Goal: Information Seeking & Learning: Learn about a topic

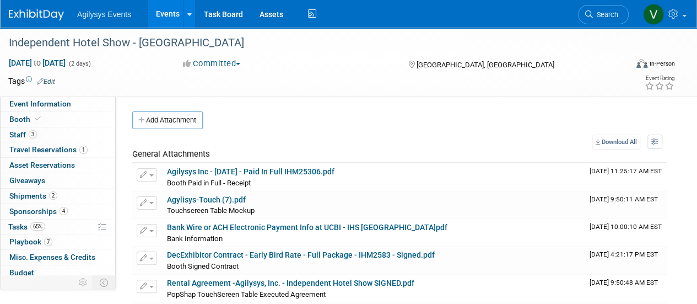
click at [88, 14] on span "Agilysys Events" at bounding box center [104, 14] width 54 height 9
click at [73, 15] on div at bounding box center [43, 10] width 68 height 20
click at [58, 13] on img at bounding box center [36, 14] width 55 height 11
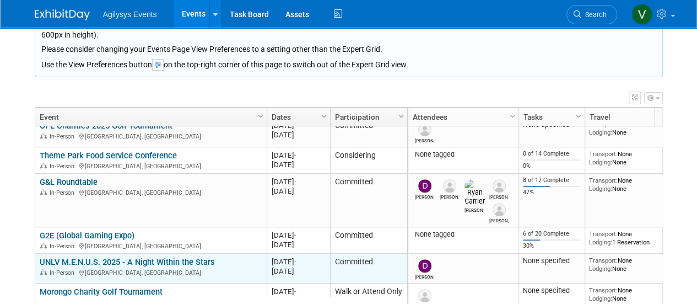
scroll to position [794, 0]
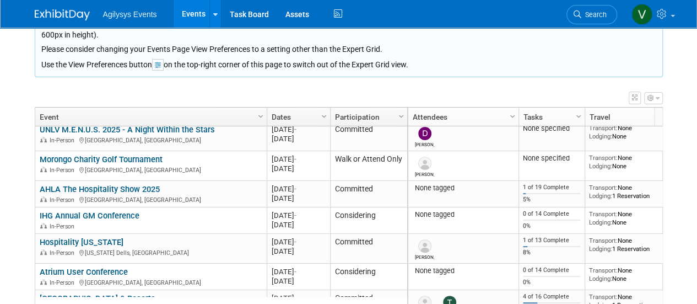
click at [150, 185] on link "AHLA The Hospitality Show 2025" at bounding box center [100, 189] width 120 height 10
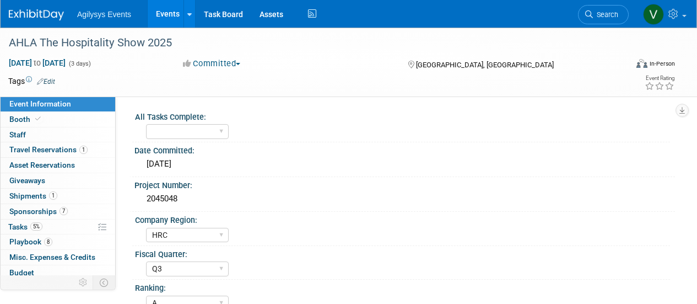
select select "HRC"
select select "Q3"
select select "A"
select select "Yes"
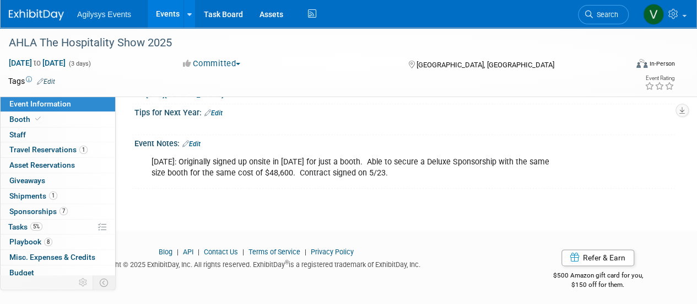
scroll to position [467, 0]
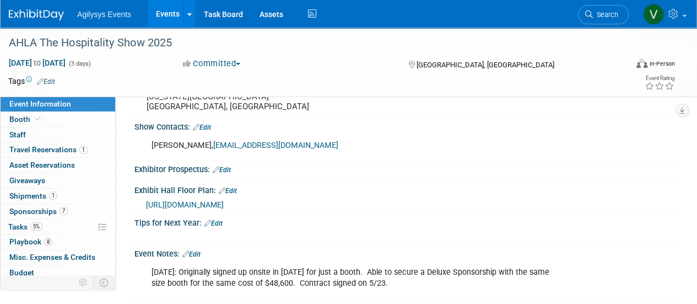
click at [224, 200] on span "https://s36.a2zinc.net/clients/questex/Hospitality2025/Public/EventMap.aspx?shm…" at bounding box center [185, 204] width 78 height 9
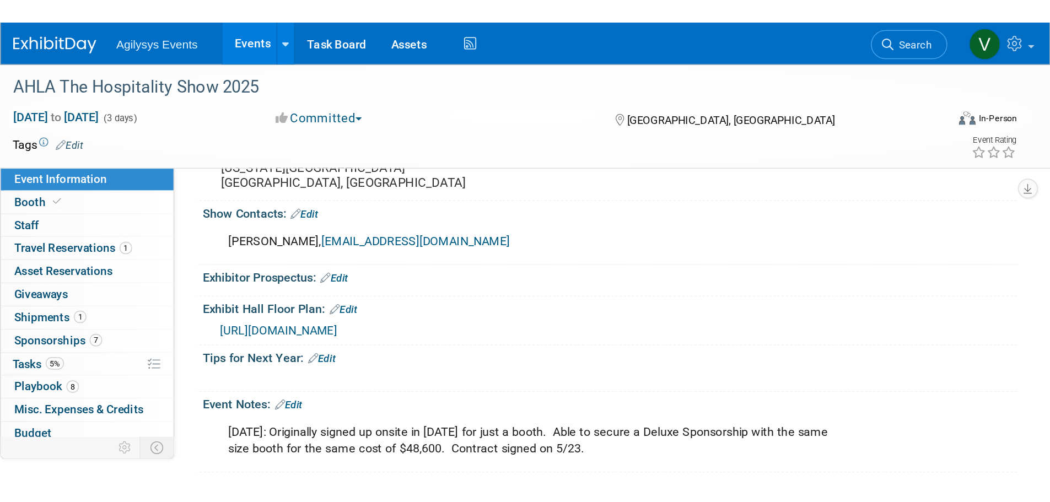
scroll to position [371, 0]
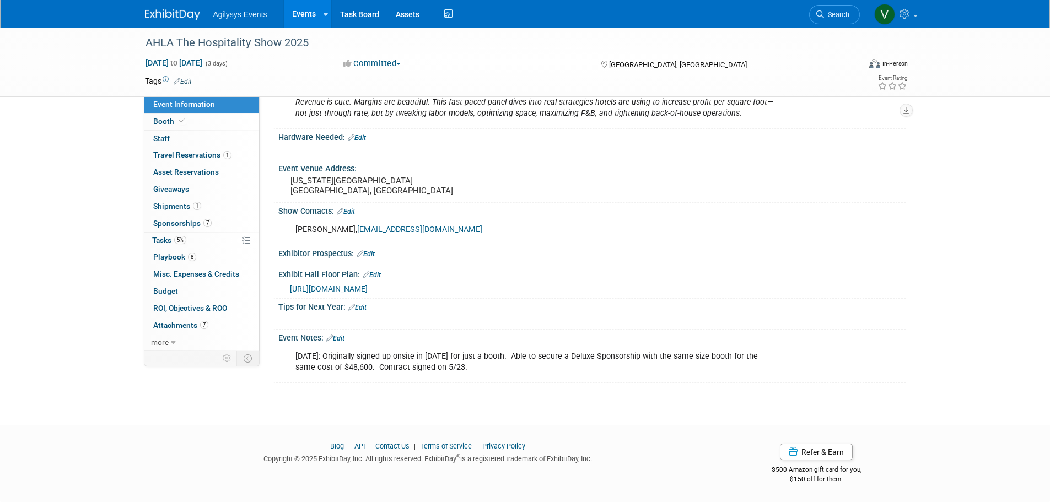
click at [414, 281] on div "https://s36.a2zinc.net/clients/questex/Hospitality2025/Public/EventMap.aspx?shm…" at bounding box center [591, 287] width 627 height 16
click at [368, 287] on span "https://s36.a2zinc.net/clients/questex/Hospitality2025/Public/EventMap.aspx?shm…" at bounding box center [329, 288] width 78 height 9
click at [177, 125] on span "Booth" at bounding box center [170, 121] width 34 height 9
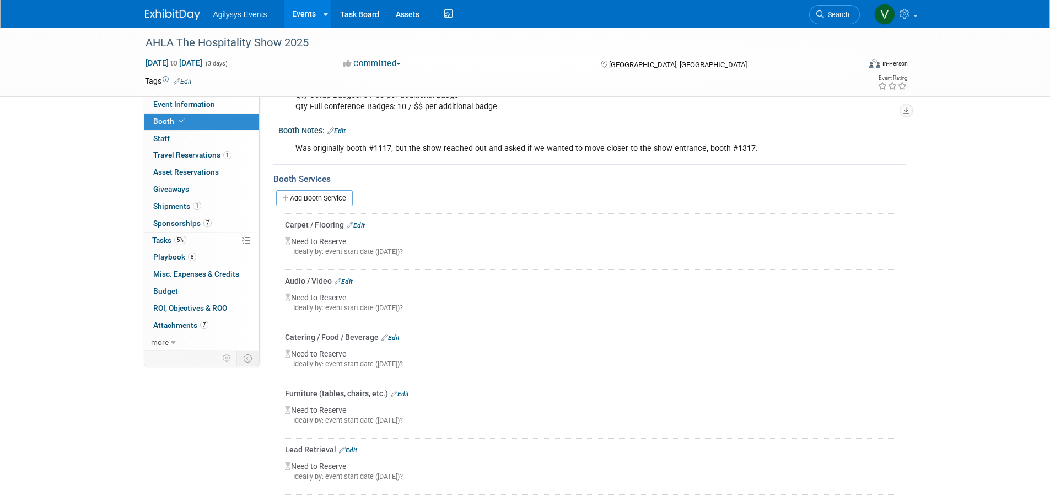
scroll to position [0, 0]
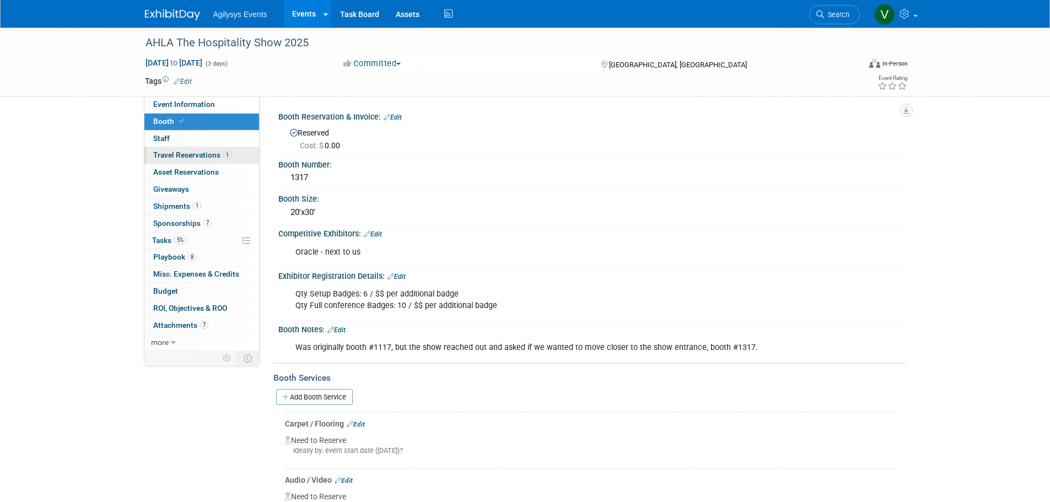
click at [187, 158] on span "Travel Reservations 1" at bounding box center [192, 154] width 78 height 9
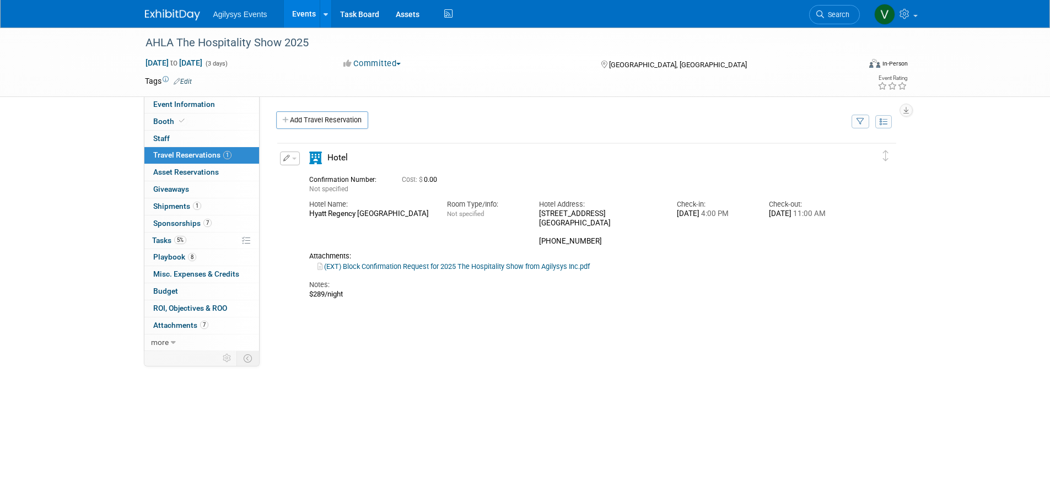
click at [413, 267] on link "(EXT) Block Confirmation Request for 2025 The Hospitality Show from Agilysys In…" at bounding box center [453, 266] width 272 height 8
click at [174, 109] on link "Event Information" at bounding box center [201, 104] width 115 height 17
select select "HRC"
select select "Q3"
select select "A"
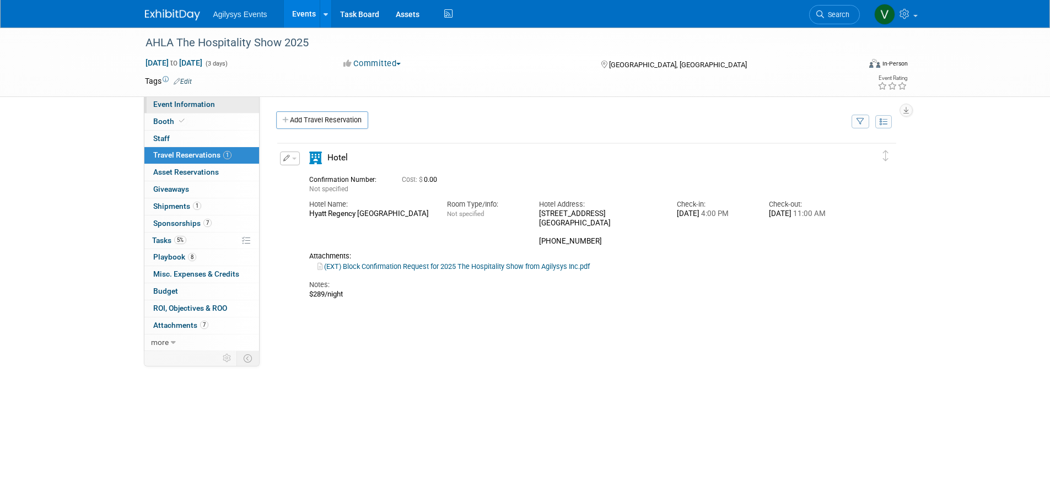
select select "Yes"
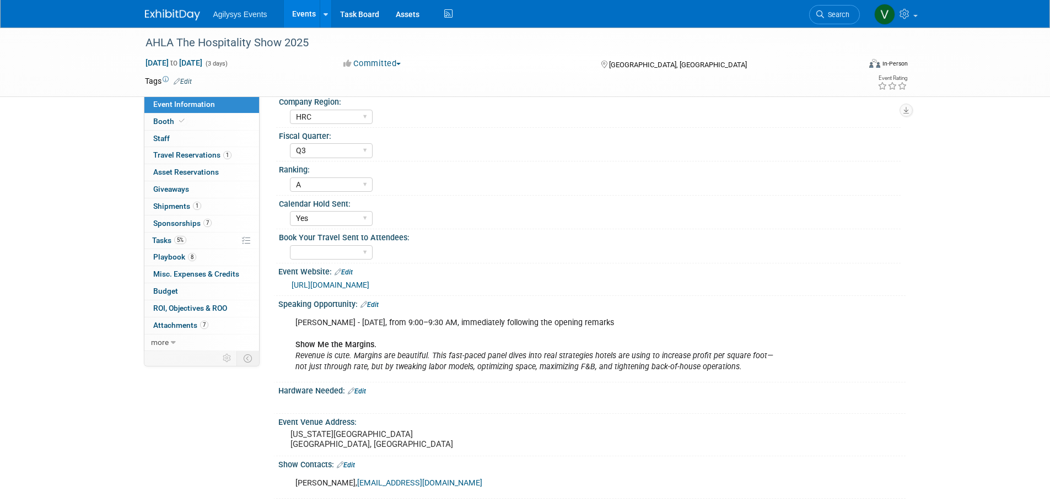
scroll to position [96, 0]
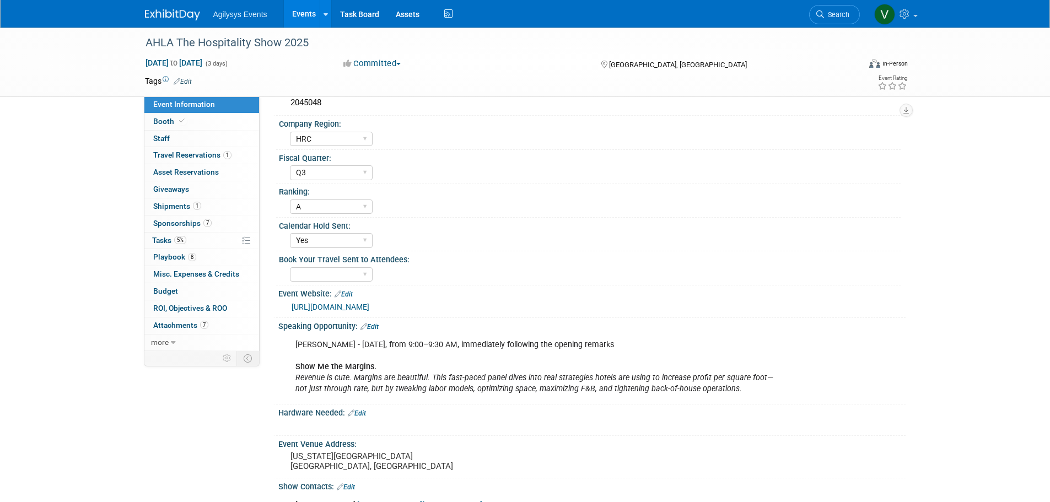
click at [369, 303] on link "[URL][DOMAIN_NAME]" at bounding box center [331, 307] width 78 height 9
click at [167, 239] on span "Tasks 5%" at bounding box center [169, 240] width 34 height 9
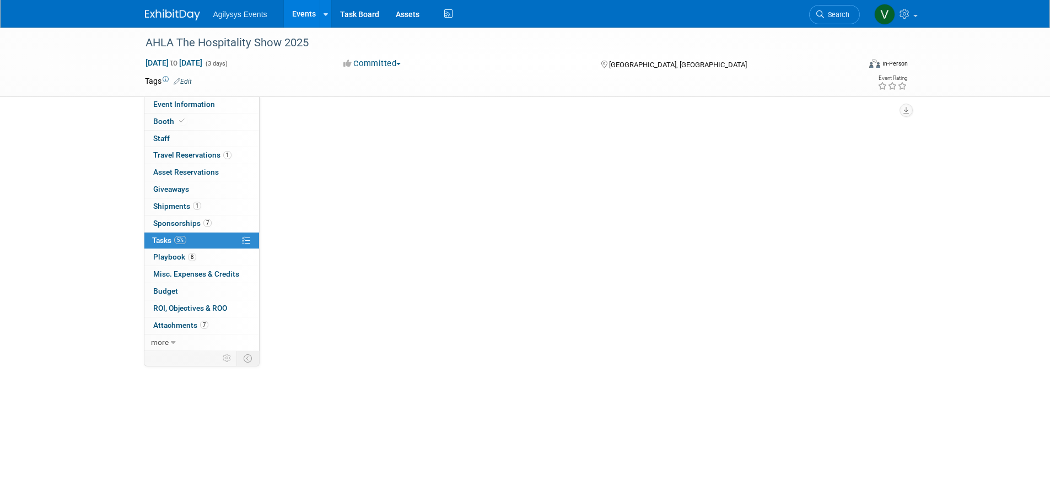
scroll to position [0, 0]
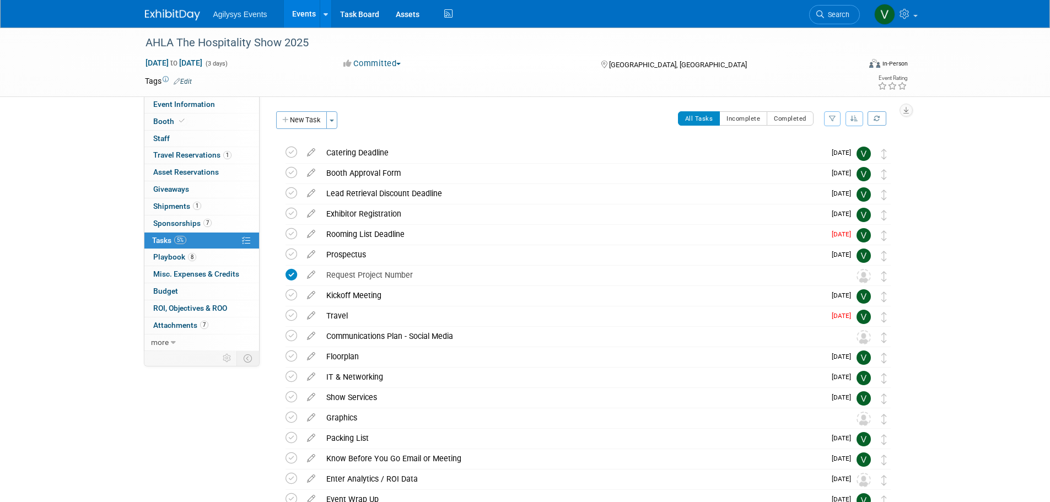
click at [697, 303] on div "AHLA The Hospitality Show 2025 Oct 26, 2025 to Oct 28, 2025 (3 days) Oct 26, 20…" at bounding box center [525, 313] width 1050 height 570
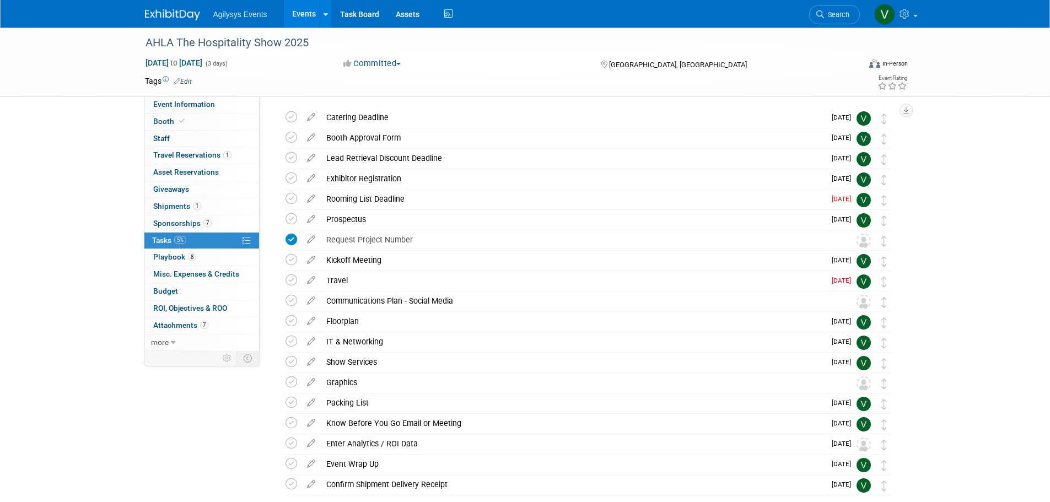
scroll to position [55, 0]
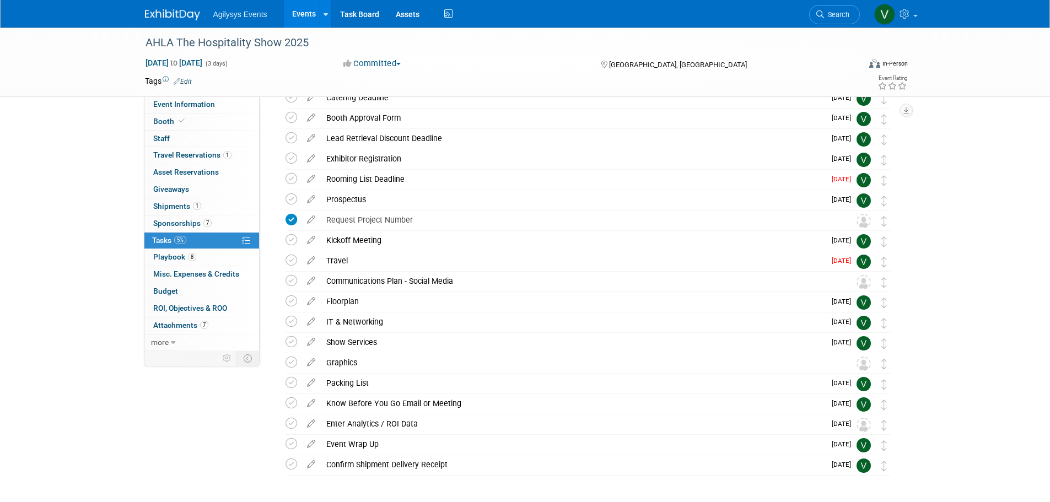
click at [254, 14] on span "Agilysys Events" at bounding box center [240, 14] width 54 height 9
click at [138, 14] on div "Agilysys Events Events Add Event Bulk Upload Events Shareable Event Boards Rece…" at bounding box center [525, 14] width 777 height 28
click at [170, 18] on img at bounding box center [172, 14] width 55 height 11
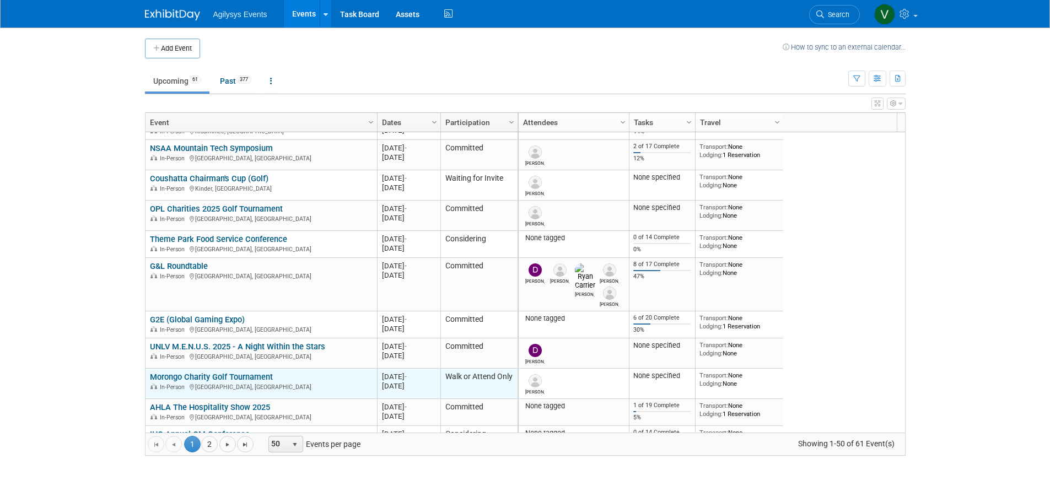
scroll to position [661, 0]
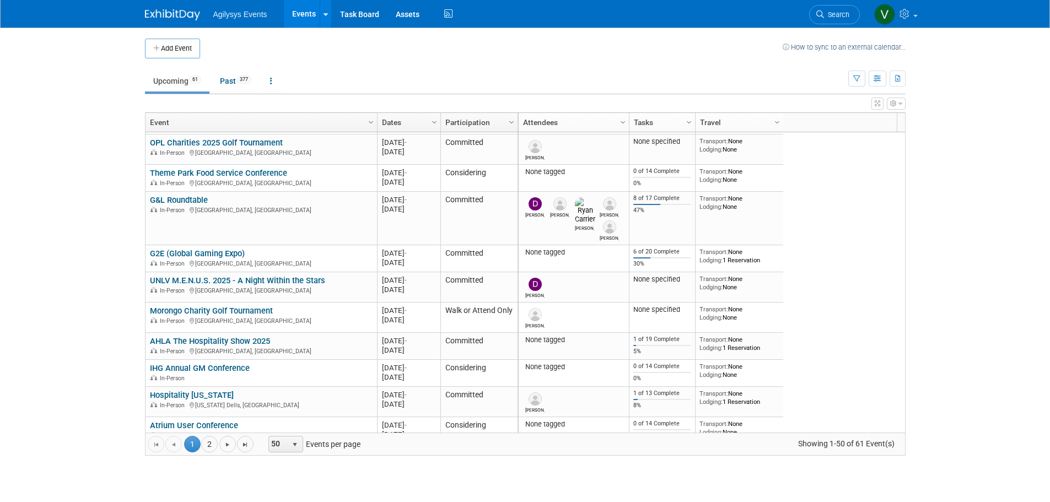
click at [223, 340] on link "AHLA The Hospitality Show 2025" at bounding box center [210, 341] width 120 height 10
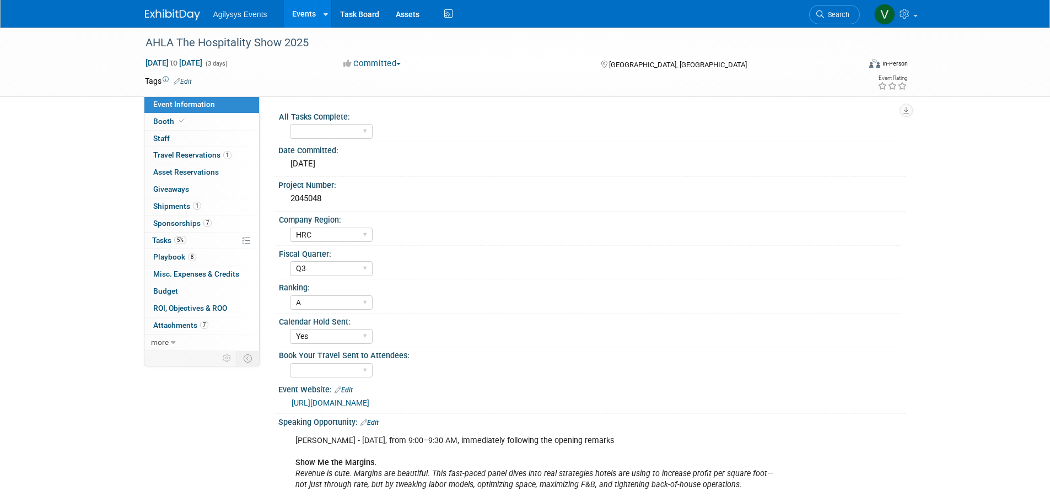
select select "HRC"
select select "Q3"
select select "A"
select select "Yes"
click at [398, 397] on div "[URL][DOMAIN_NAME]" at bounding box center [595, 403] width 606 height 13
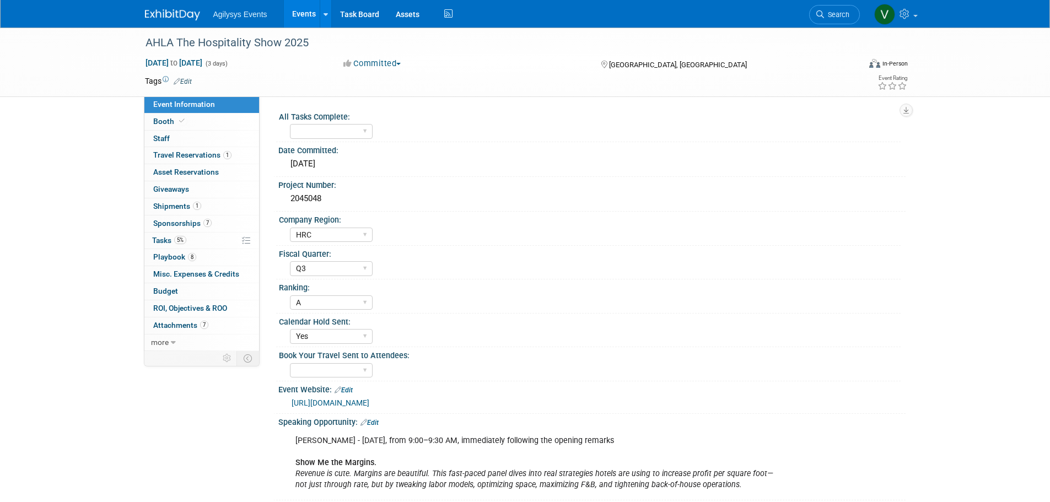
click at [398, 409] on div "[URL][DOMAIN_NAME]" at bounding box center [595, 403] width 606 height 13
click at [369, 403] on link "[URL][DOMAIN_NAME]" at bounding box center [331, 402] width 78 height 9
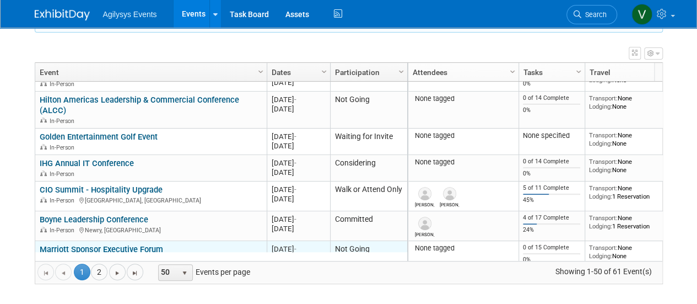
scroll to position [198, 0]
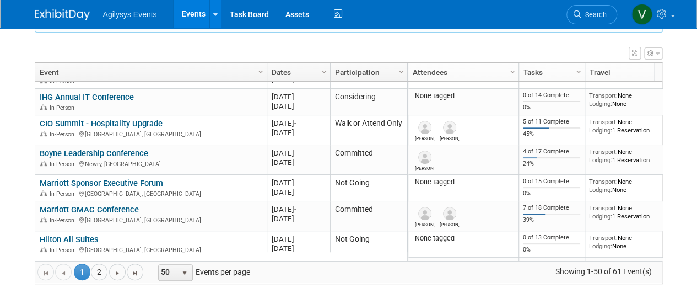
click at [102, 152] on link "Boyne Leadership Conference" at bounding box center [94, 153] width 109 height 10
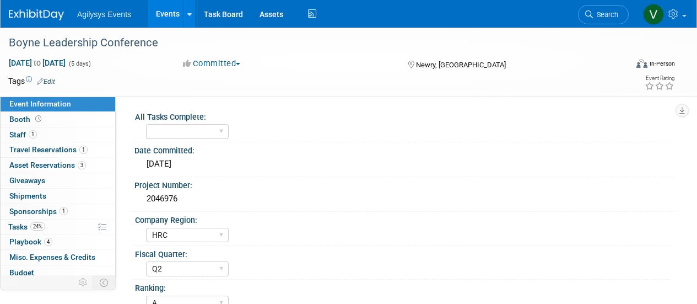
select select "HRC"
select select "Q2"
select select "A"
select select "Yes"
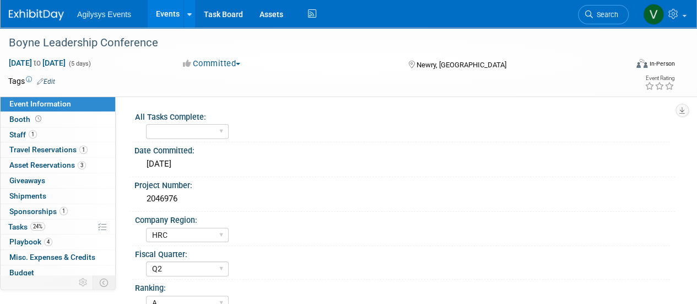
drag, startPoint x: 166, startPoint y: 46, endPoint x: -1, endPoint y: 38, distance: 167.7
click at [0, 38] on html "Agilysys Events Events Add Event Bulk Upload Events Shareable Event Boards Rece…" at bounding box center [348, 152] width 697 height 304
click at [161, 42] on div "Boyne Leadership Conference" at bounding box center [311, 43] width 613 height 20
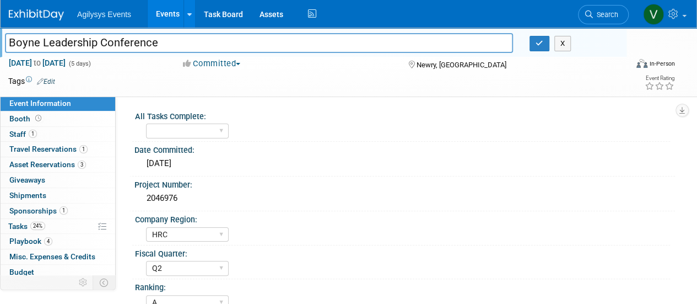
drag, startPoint x: 162, startPoint y: 43, endPoint x: 3, endPoint y: 42, distance: 158.7
click at [3, 42] on div "Boyne Leadership Conference" at bounding box center [259, 44] width 525 height 17
click at [91, 15] on span "Agilysys Events" at bounding box center [104, 14] width 54 height 9
drag, startPoint x: 29, startPoint y: 10, endPoint x: 57, endPoint y: 24, distance: 31.8
click at [29, 10] on img at bounding box center [36, 14] width 55 height 11
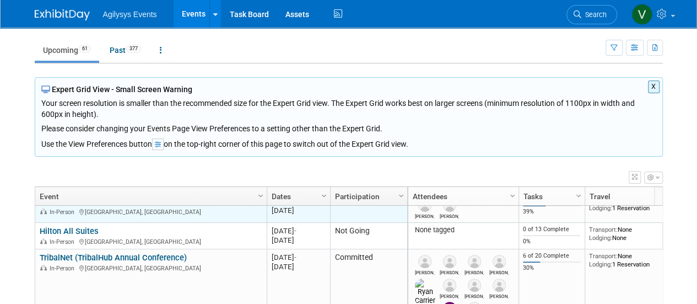
scroll to position [265, 0]
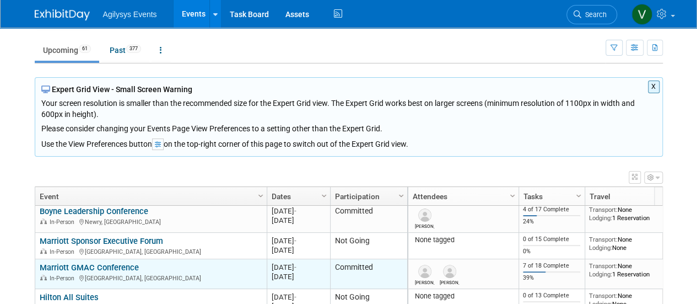
drag, startPoint x: 151, startPoint y: 266, endPoint x: 36, endPoint y: 263, distance: 114.7
click at [35, 264] on td "Marriott GMAC Conference Marriott GMAC Conference In-Person Laval, Canada" at bounding box center [150, 274] width 231 height 30
copy link "Marriott GMAC Conference"
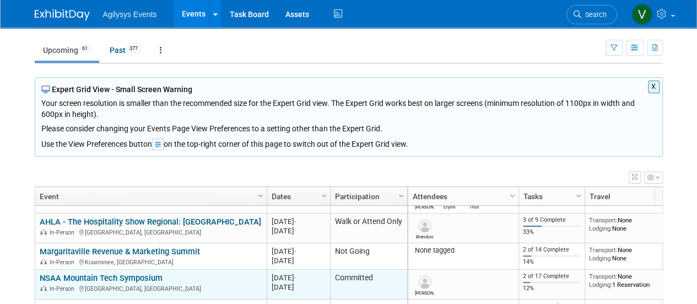
scroll to position [595, 0]
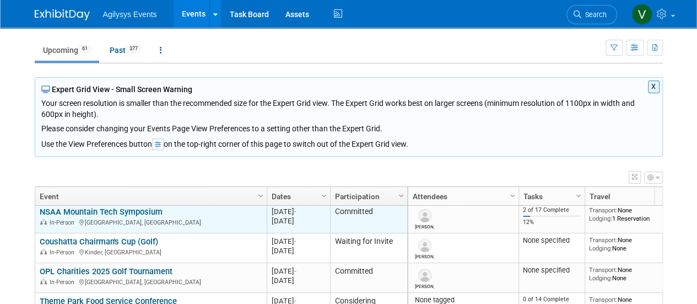
drag, startPoint x: 166, startPoint y: 208, endPoint x: 37, endPoint y: 213, distance: 128.5
click at [37, 213] on td "NSAA Mountain Tech Symposium NSAA Mountain Tech Symposium In-Person Tannersvill…" at bounding box center [150, 218] width 231 height 30
copy link "NSAA Mountain Tech Symposium"
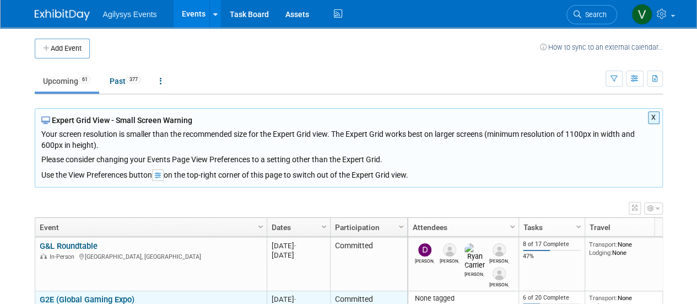
click at [79, 296] on link "G2E (Global Gaming Expo)" at bounding box center [87, 299] width 95 height 10
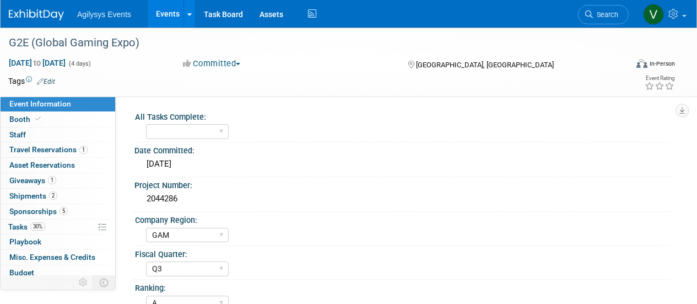
select select "GAM"
select select "Q3"
select select "A"
select select "Yes"
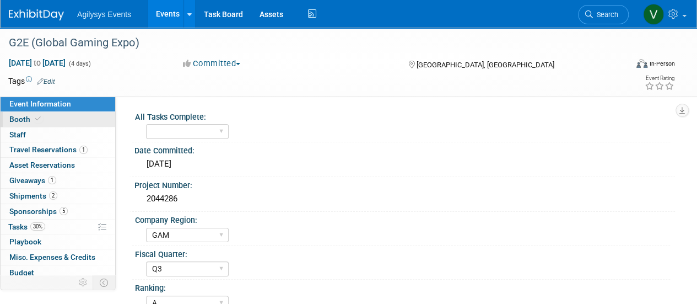
click at [32, 122] on span "Booth" at bounding box center [26, 119] width 34 height 9
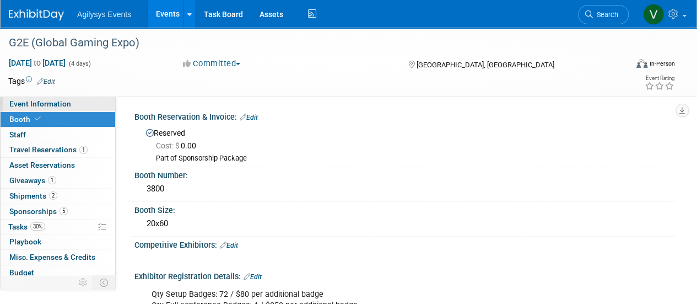
click at [74, 102] on link "Event Information" at bounding box center [58, 103] width 115 height 15
select select "GAM"
select select "Q3"
select select "A"
select select "Yes"
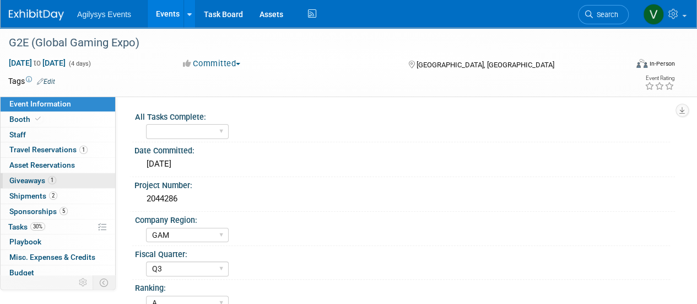
click at [29, 180] on span "Giveaways 1" at bounding box center [32, 180] width 47 height 9
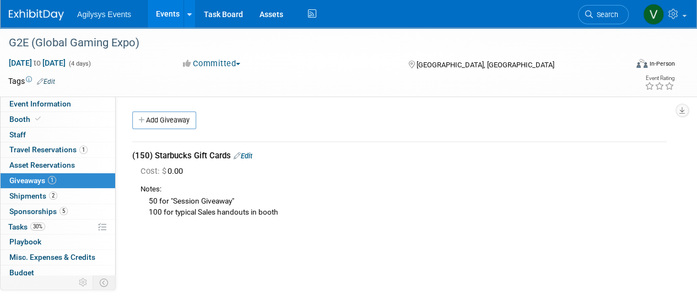
click at [287, 241] on div "All Tasks Complete: Yes Date Committed: 11/8/2024 FSM A" at bounding box center [395, 210] width 559 height 228
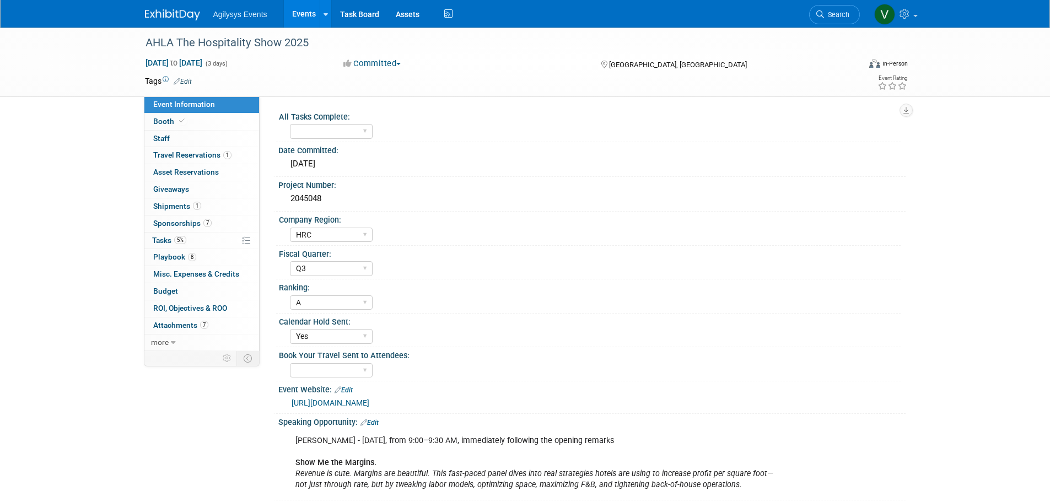
select select "HRC"
select select "Q3"
select select "A"
select select "Yes"
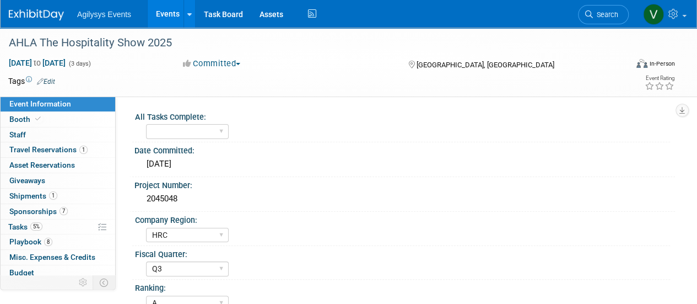
click at [13, 17] on img at bounding box center [36, 14] width 55 height 11
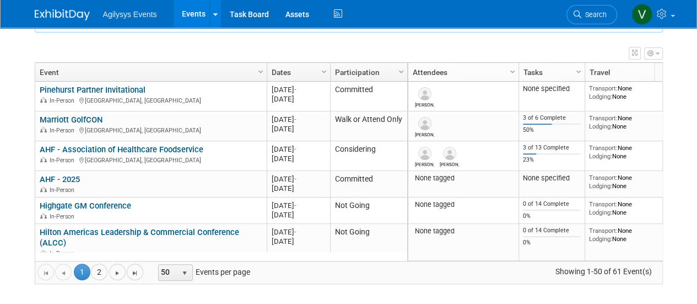
click at [138, 14] on span "Agilysys Events" at bounding box center [130, 14] width 54 height 9
click at [63, 15] on img at bounding box center [62, 14] width 55 height 11
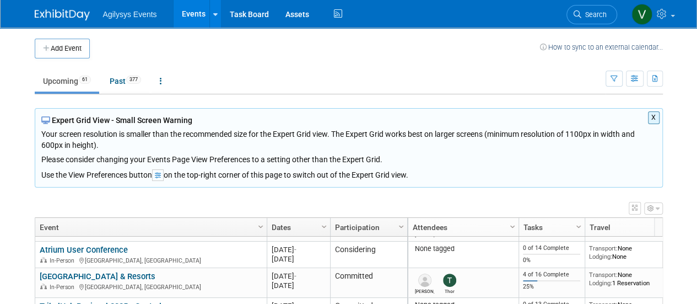
scroll to position [794, 0]
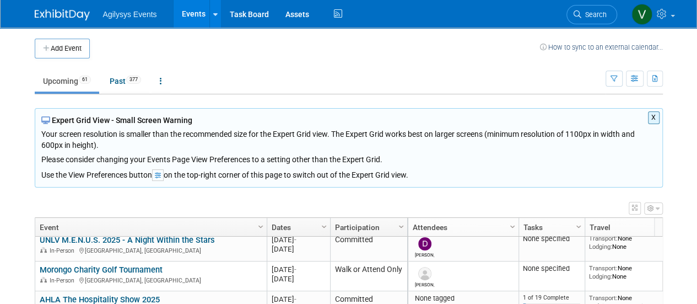
click at [105, 23] on ul "Agilysys Events Events Add Event Bulk Upload Events Shareable Event Boards Rece…" at bounding box center [224, 14] width 242 height 28
click at [77, 14] on img at bounding box center [62, 14] width 55 height 11
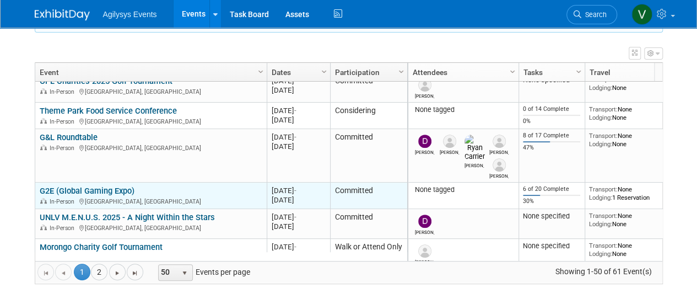
click at [114, 188] on link "G2E (Global Gaming Expo)" at bounding box center [87, 191] width 95 height 10
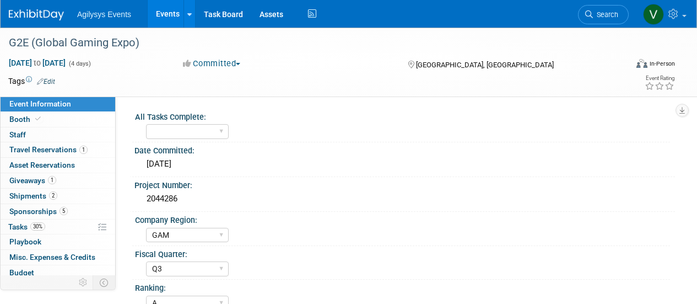
select select "GAM"
select select "Q3"
select select "A"
select select "Yes"
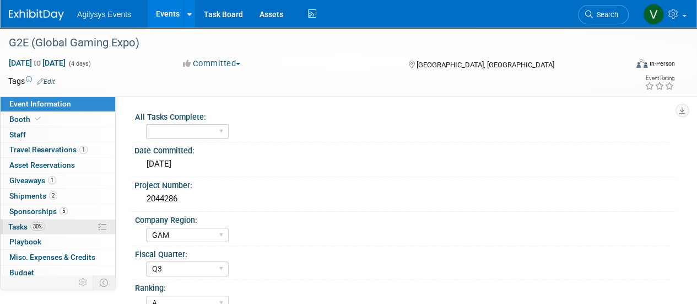
click at [30, 228] on span "Tasks 30%" at bounding box center [26, 226] width 37 height 9
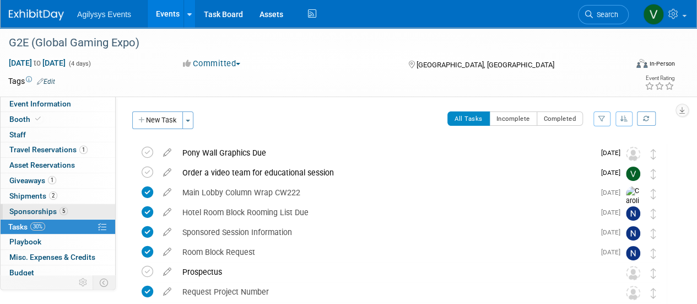
click at [56, 211] on span "Sponsorships 5" at bounding box center [38, 211] width 58 height 9
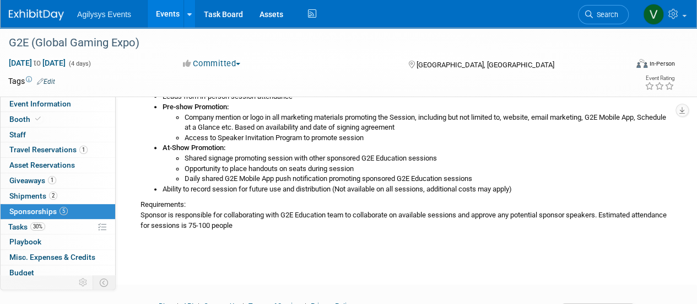
scroll to position [661, 0]
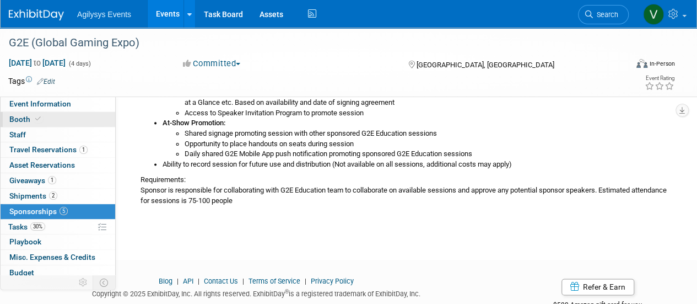
click at [33, 120] on span at bounding box center [38, 119] width 10 height 8
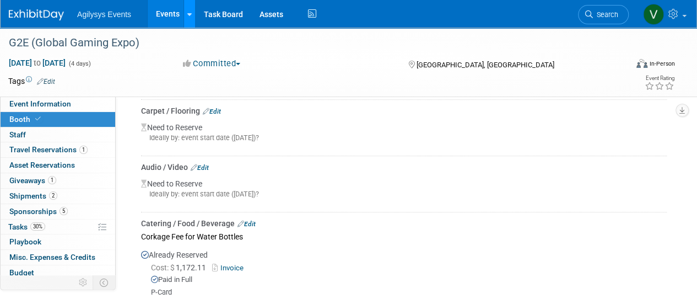
scroll to position [238, 0]
